Goal: Task Accomplishment & Management: Use online tool/utility

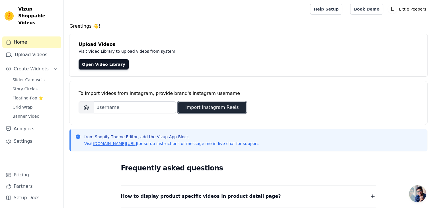
click at [198, 107] on button "Import Instagram Reels" at bounding box center [212, 107] width 68 height 11
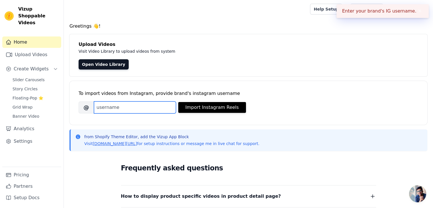
click at [147, 110] on input "Brand's Instagram Username" at bounding box center [135, 107] width 82 height 12
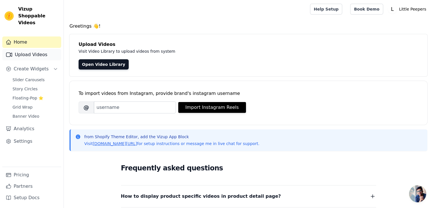
click at [47, 49] on link "Upload Videos" at bounding box center [31, 54] width 59 height 11
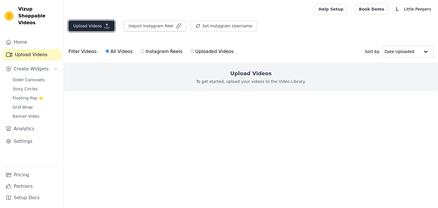
click at [99, 28] on button "Upload Videos" at bounding box center [91, 26] width 46 height 11
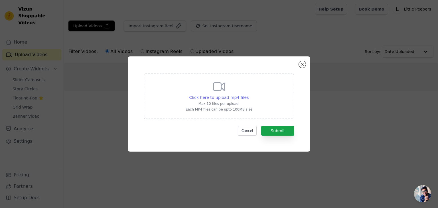
click at [207, 95] on span "Click here to upload mp4 files" at bounding box center [219, 97] width 60 height 5
click at [248, 95] on input "Click here to upload mp4 files Max 10 files per upload. Each MP4 files can be u…" at bounding box center [248, 94] width 0 height 0
type input "C:\fakepath\✨ Little Hands, Big Minds! ✨Unlock your child’s curiosity with our …"
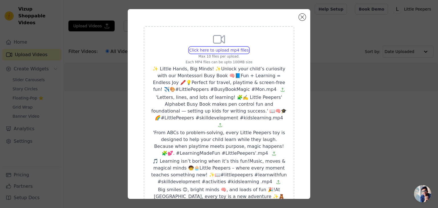
scroll to position [114, 0]
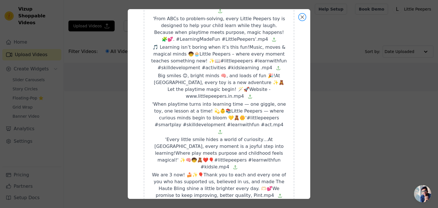
click at [300, 19] on button "Close modal" at bounding box center [302, 17] width 7 height 7
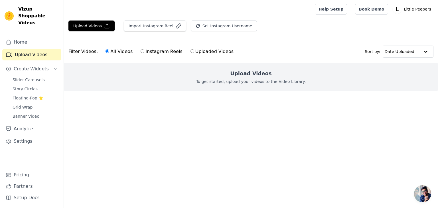
click at [190, 52] on label "Uploaded Videos" at bounding box center [212, 51] width 44 height 7
click at [190, 52] on input "Uploaded Videos" at bounding box center [192, 51] width 4 height 4
radio input "true"
